Goal: Find specific page/section: Find specific page/section

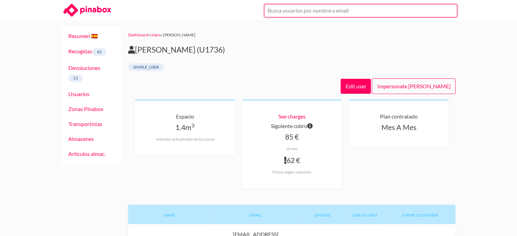
click at [292, 11] on input "text" at bounding box center [360, 10] width 193 height 13
paste input "[PERSON_NAME][EMAIL_ADDRESS][DOMAIN_NAME]"
type input "[PERSON_NAME][EMAIL_ADDRESS][DOMAIN_NAME]"
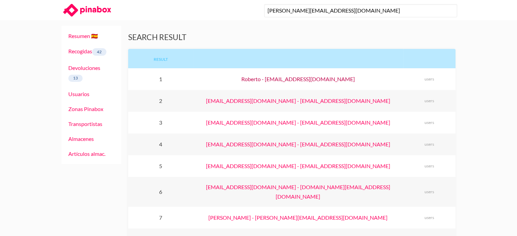
click at [323, 77] on link "Roberto - roberto.porron@gmail.com" at bounding box center [297, 79] width 113 height 6
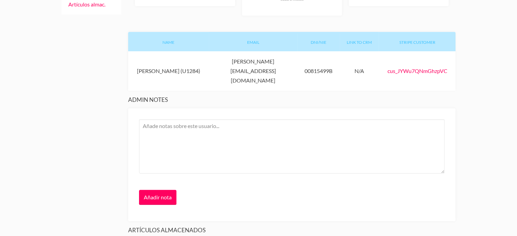
scroll to position [147, 0]
